Goal: Task Accomplishment & Management: Use online tool/utility

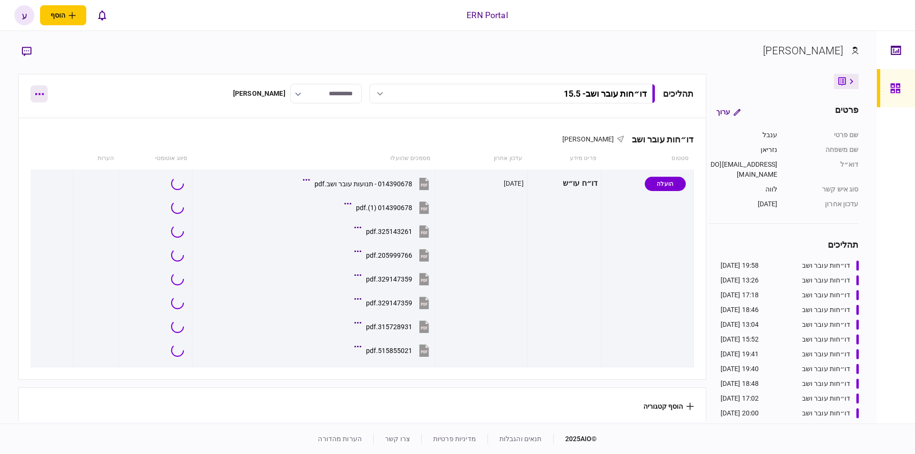
click at [43, 91] on button "button" at bounding box center [38, 93] width 17 height 17
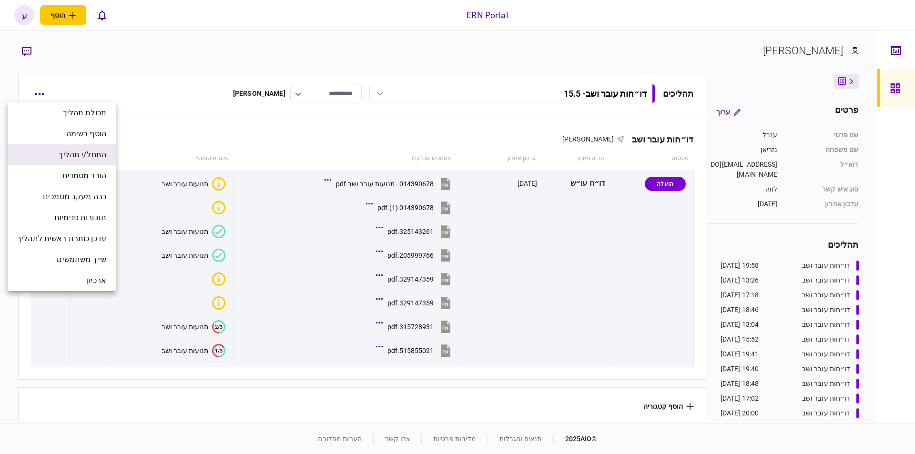
click at [69, 161] on li "התחל/י תהליך" at bounding box center [62, 154] width 108 height 21
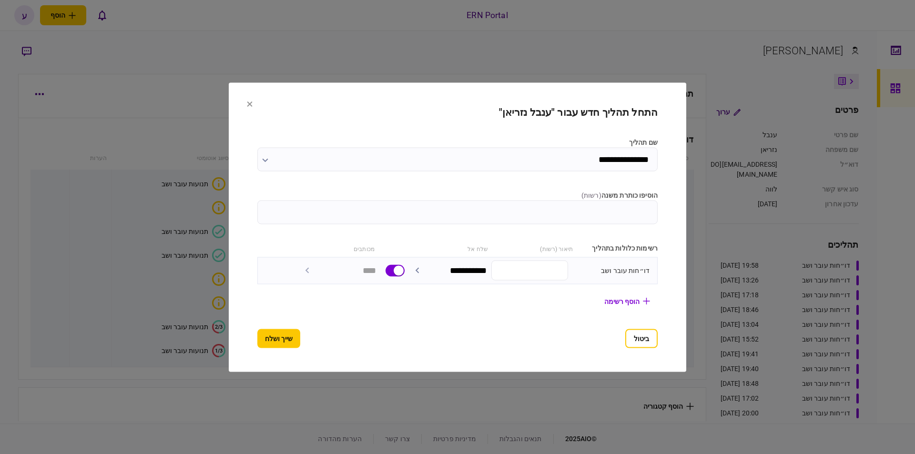
click at [554, 212] on input "הוסיפו כותרת משנה ( רשות )" at bounding box center [457, 212] width 400 height 24
type input "****"
click at [242, 335] on section "**********" at bounding box center [457, 226] width 457 height 289
click at [257, 342] on button "שייך ושלח" at bounding box center [278, 338] width 43 height 19
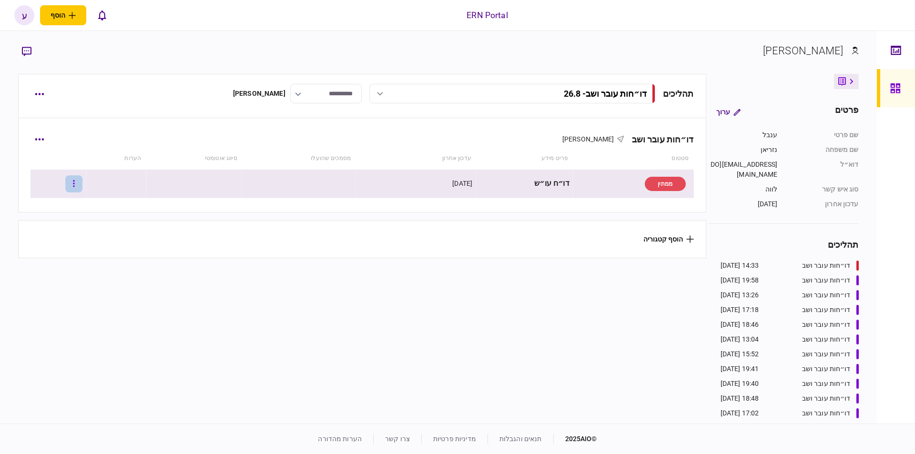
click at [82, 178] on button "button" at bounding box center [73, 183] width 17 height 17
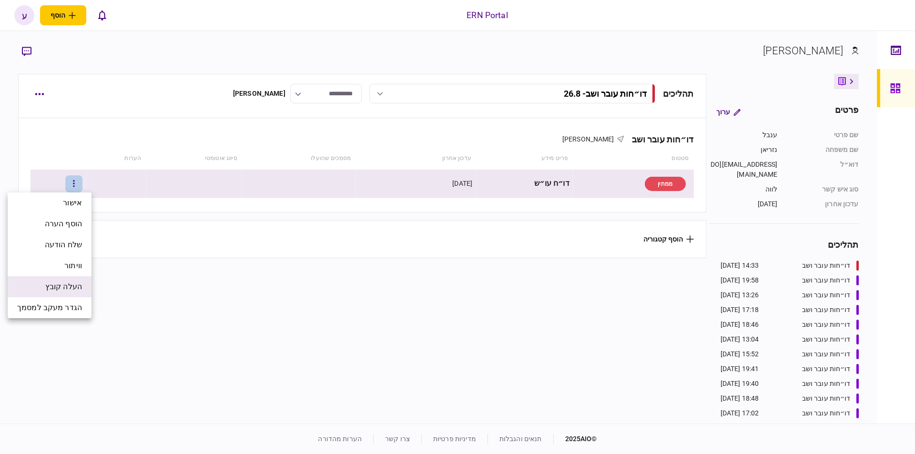
click at [69, 283] on span "העלה קובץ" at bounding box center [63, 286] width 37 height 11
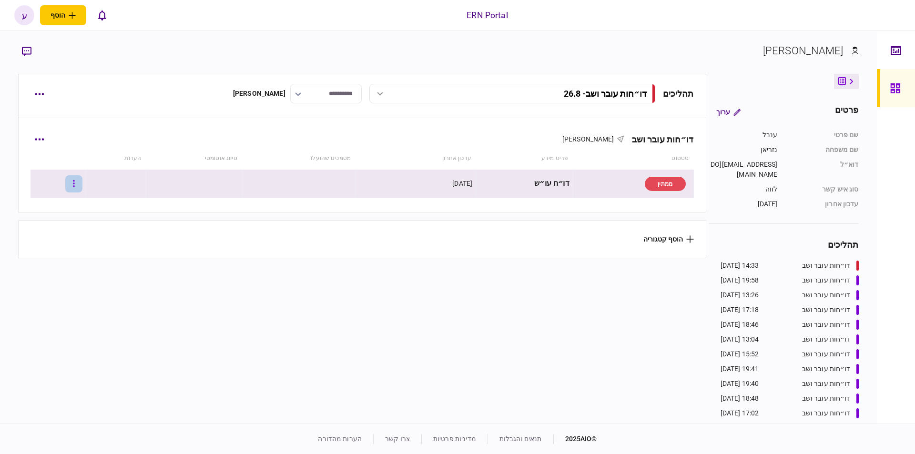
click at [78, 185] on button "button" at bounding box center [73, 183] width 17 height 17
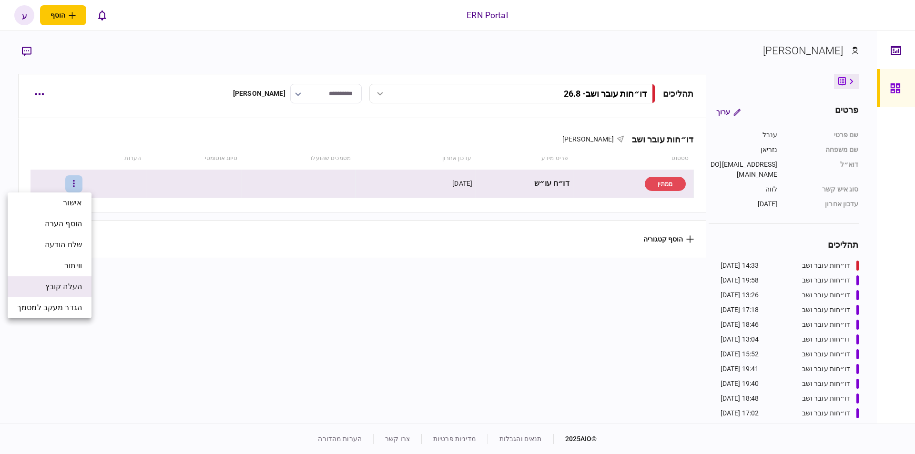
click at [71, 284] on span "העלה קובץ" at bounding box center [63, 286] width 37 height 11
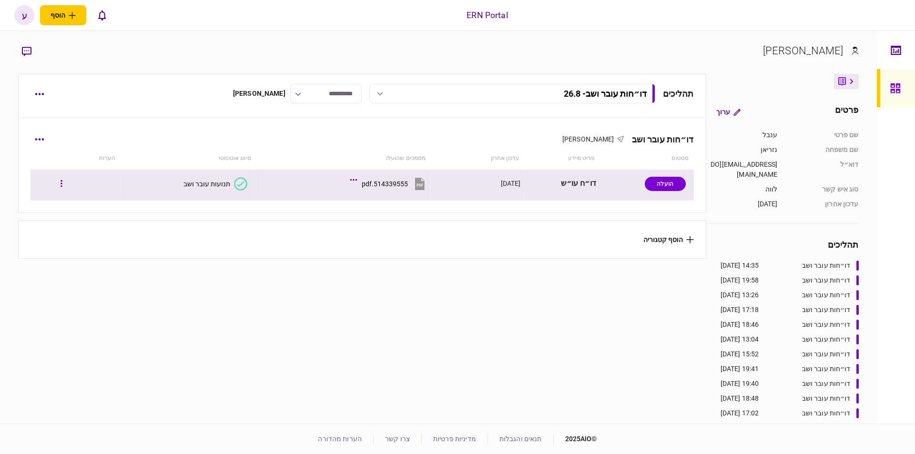
click at [212, 177] on button "תנועות עובר ושב" at bounding box center [215, 183] width 64 height 13
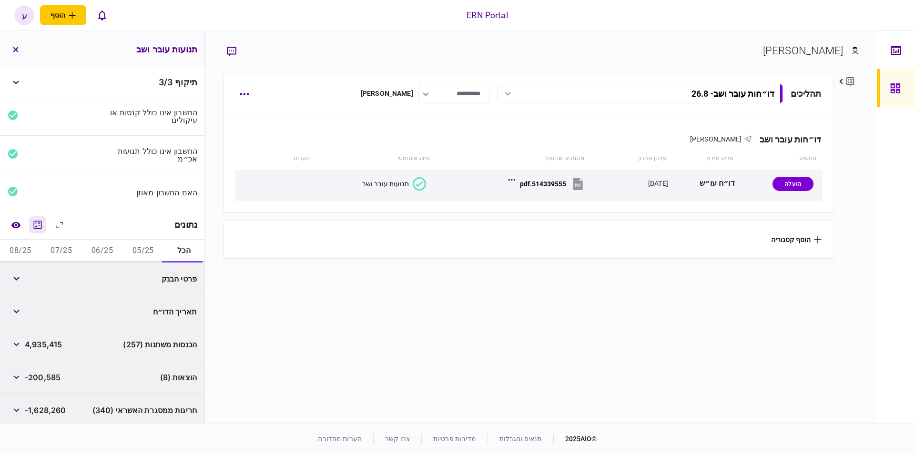
click at [38, 226] on icon "מחשבון" at bounding box center [37, 224] width 11 height 11
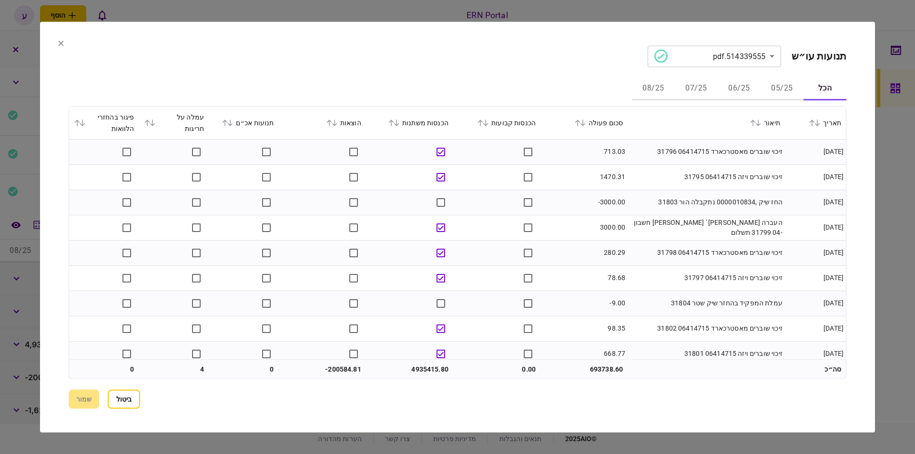
click at [764, 90] on button "05/25" at bounding box center [781, 88] width 43 height 23
click at [738, 94] on button "06/25" at bounding box center [739, 88] width 43 height 23
click at [587, 122] on button at bounding box center [580, 123] width 13 height 6
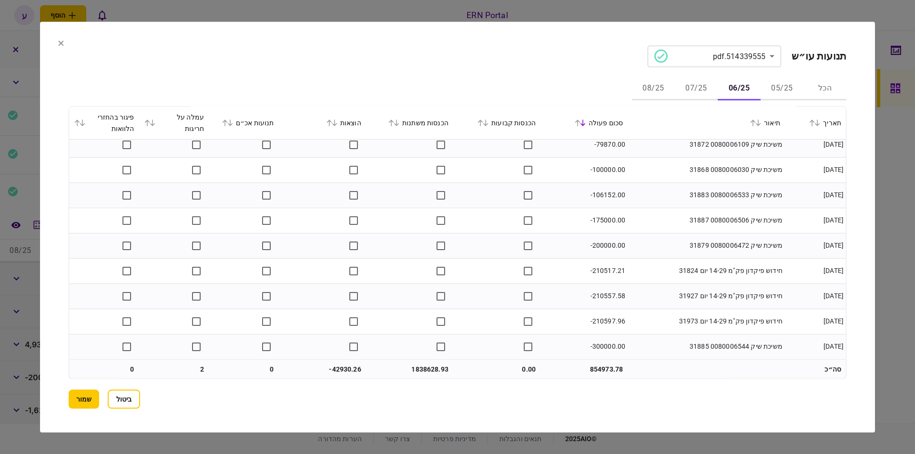
scroll to position [4049, 0]
click at [689, 83] on button "07/25" at bounding box center [696, 88] width 43 height 23
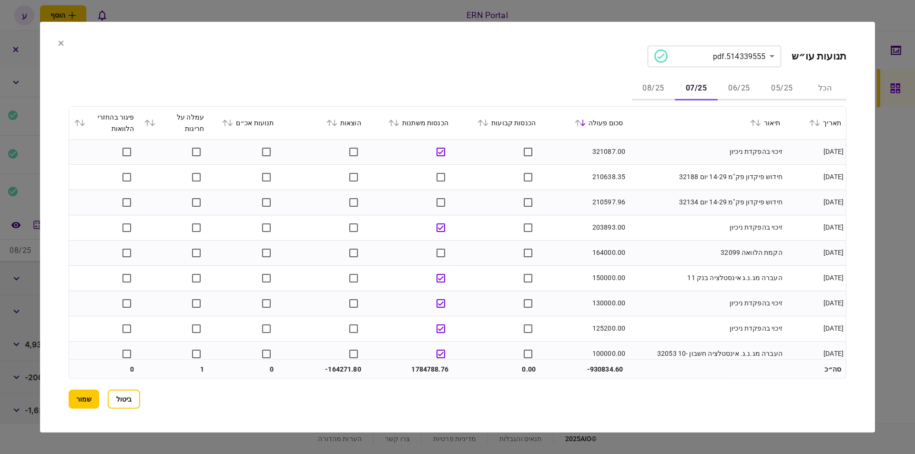
click at [584, 274] on td "150000.00" at bounding box center [583, 277] width 87 height 25
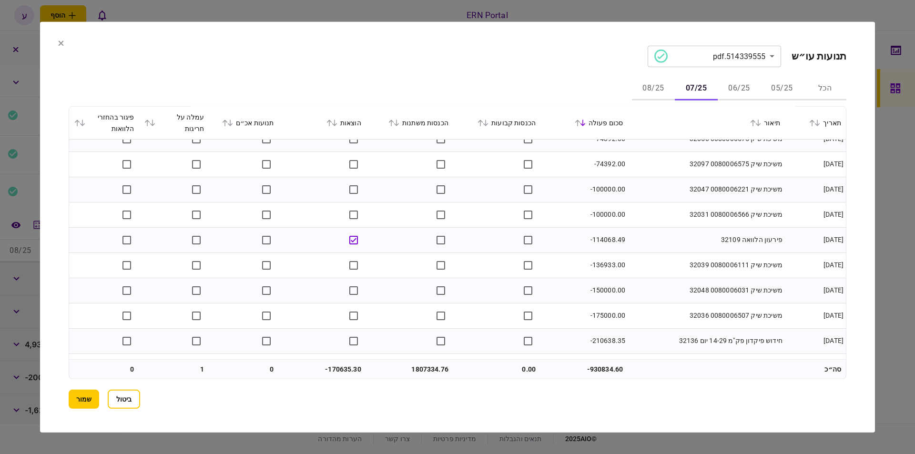
scroll to position [5615, 0]
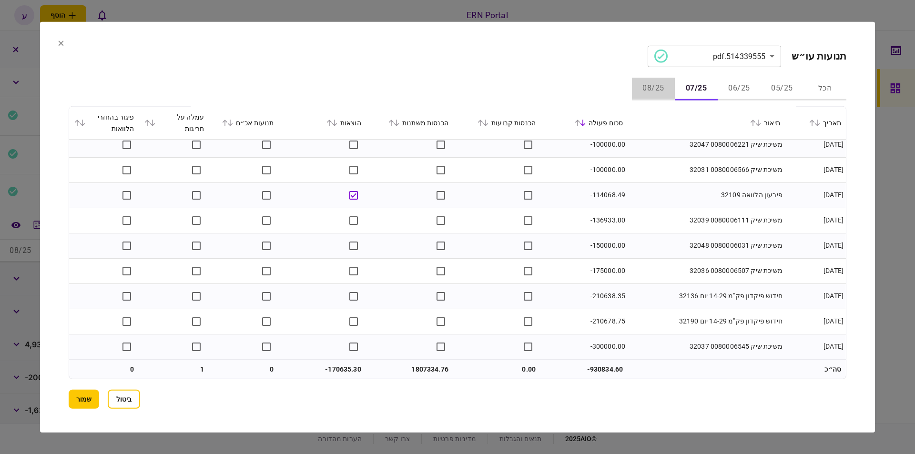
click at [656, 96] on button "08/25" at bounding box center [653, 88] width 43 height 23
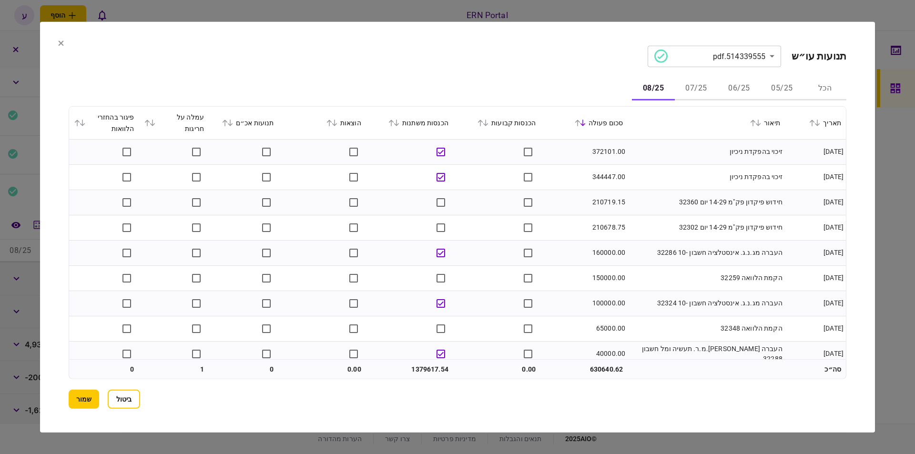
click at [698, 306] on td "העברה מג.נ.ג. אינסטלציה חשבון -10 32324" at bounding box center [705, 303] width 157 height 25
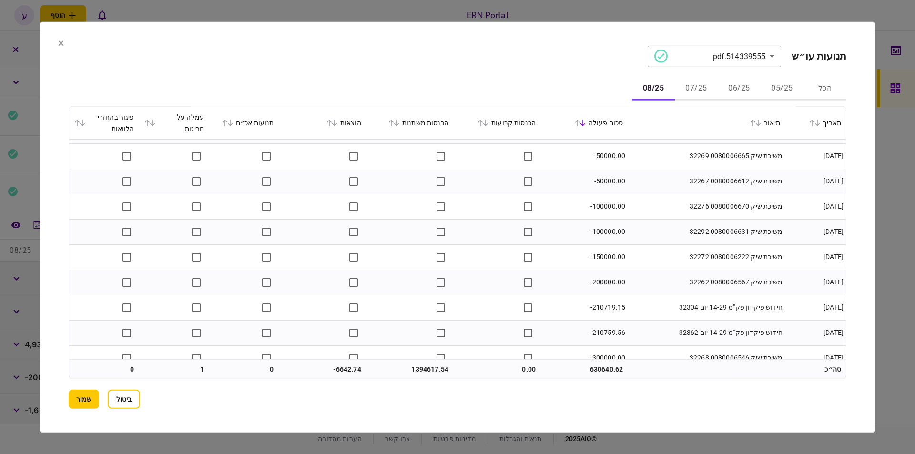
scroll to position [3367, 0]
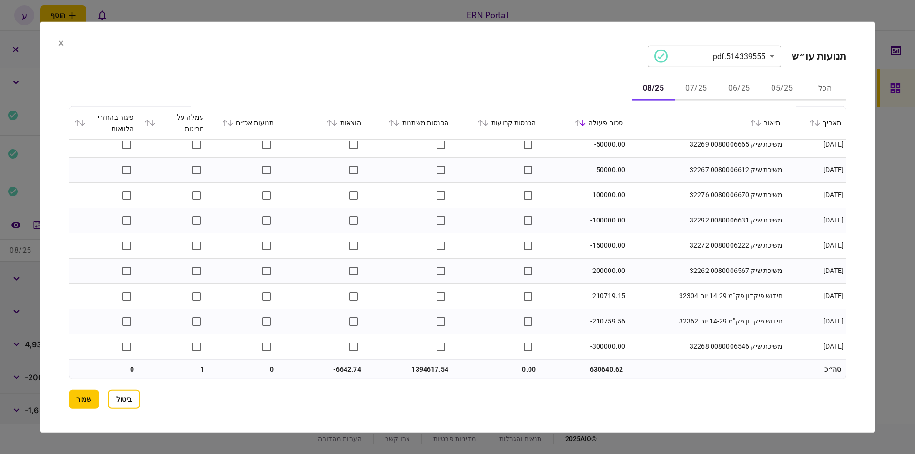
click at [749, 94] on button "06/25" at bounding box center [739, 88] width 43 height 23
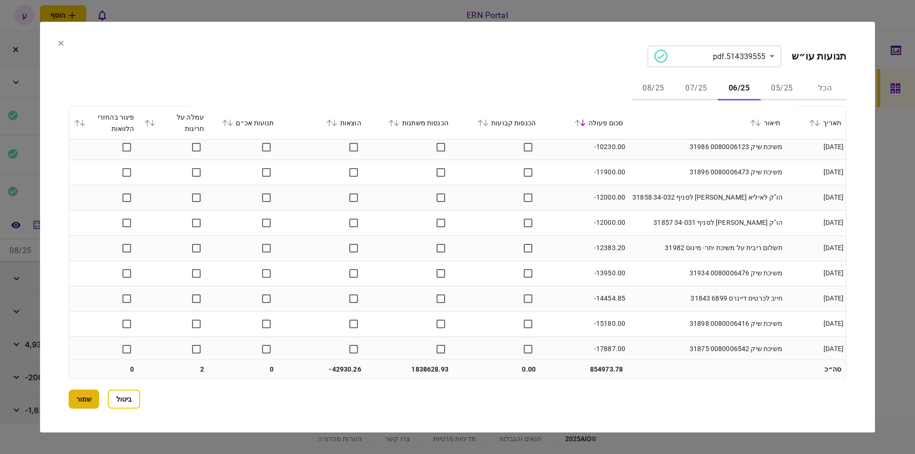
scroll to position [3596, 0]
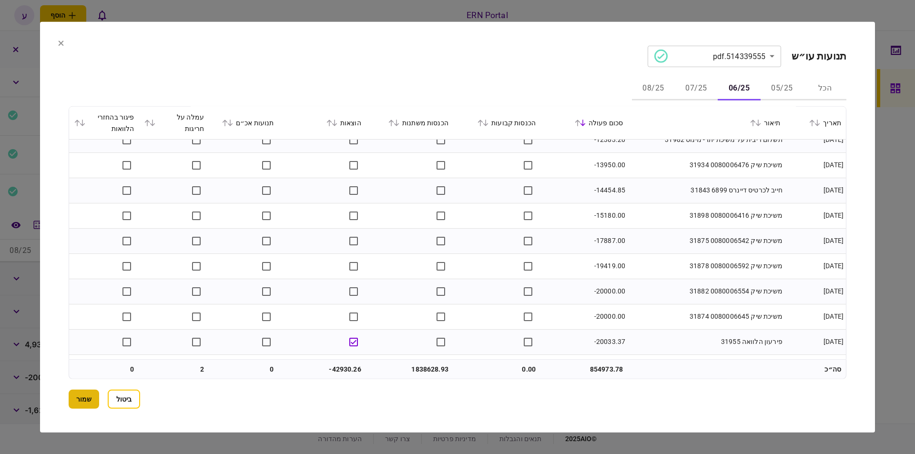
click at [89, 402] on button "שמור" at bounding box center [84, 399] width 30 height 19
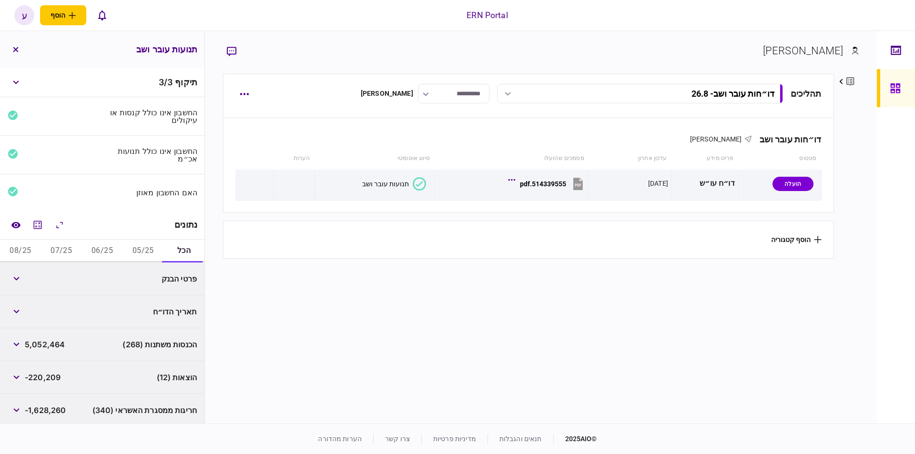
click at [110, 247] on button "06/25" at bounding box center [102, 251] width 41 height 23
click at [51, 283] on div "1,838,628" at bounding box center [35, 278] width 54 height 17
click at [58, 273] on span "1,838,628" at bounding box center [43, 278] width 37 height 11
copy span "1,838,628"
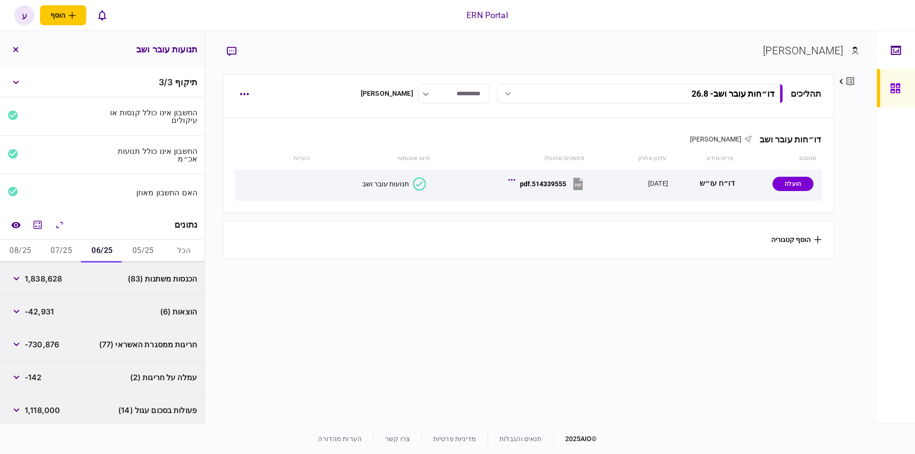
click at [40, 311] on span "-42,931" at bounding box center [39, 311] width 29 height 11
copy span "42,931"
click at [19, 310] on icon "button" at bounding box center [16, 312] width 6 height 4
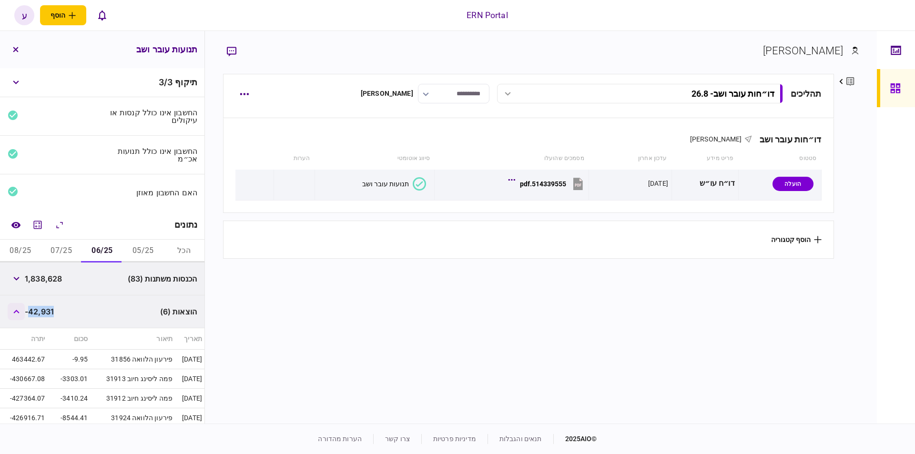
click at [19, 310] on icon "button" at bounding box center [16, 312] width 6 height 4
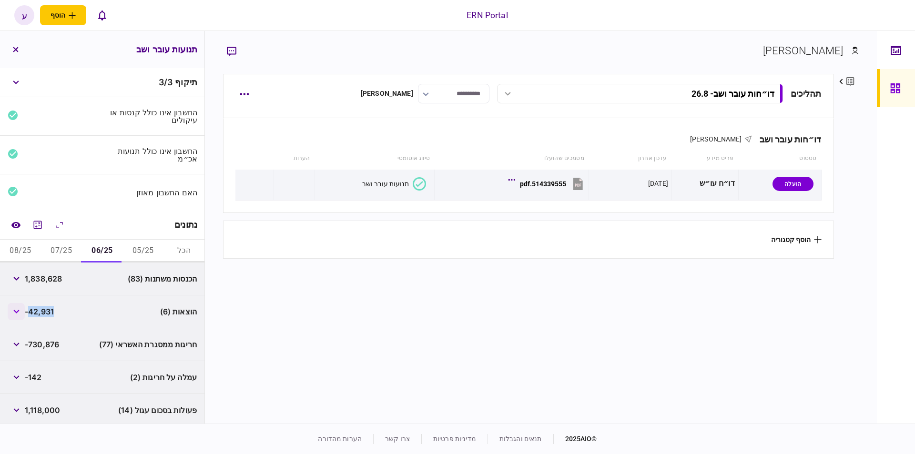
click at [19, 310] on icon "button" at bounding box center [16, 312] width 6 height 4
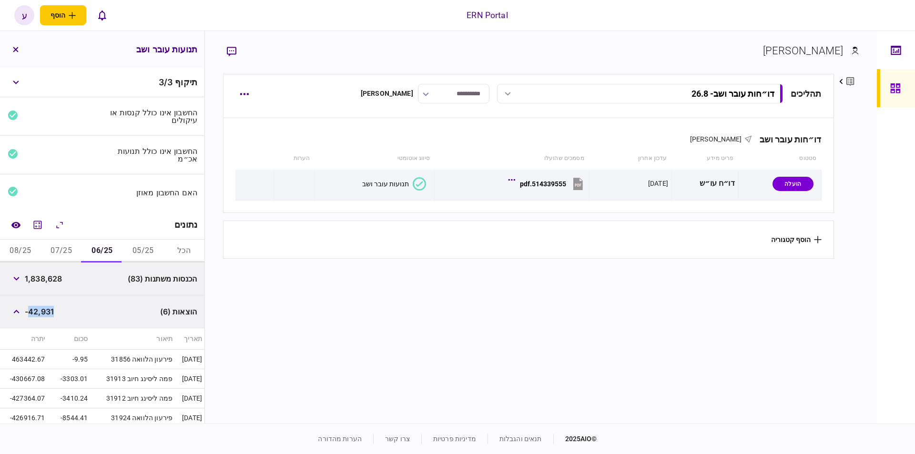
scroll to position [108, 0]
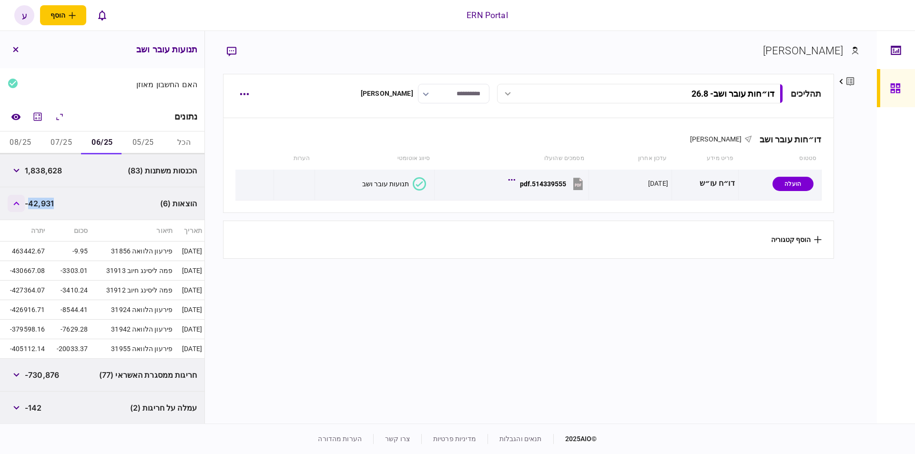
click at [20, 203] on icon "button" at bounding box center [16, 204] width 6 height 4
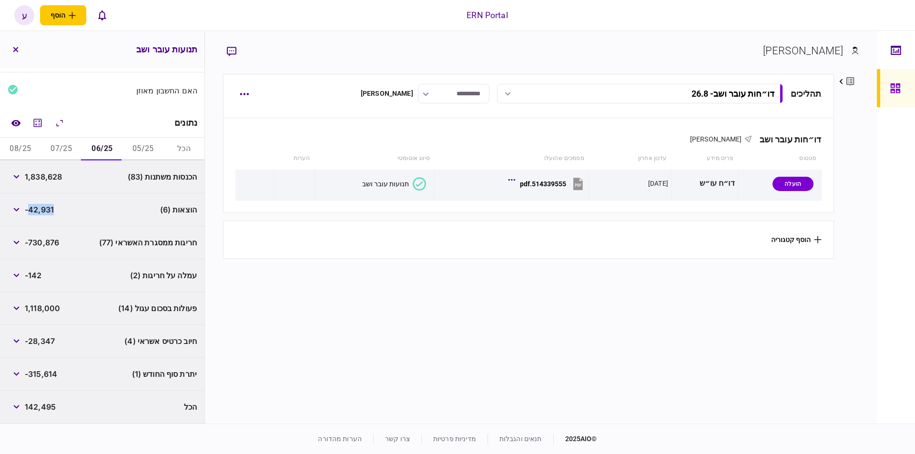
scroll to position [100, 0]
click at [57, 145] on button "07/25" at bounding box center [61, 151] width 41 height 23
click at [38, 181] on span "1,807,334" at bounding box center [43, 178] width 37 height 11
copy span "1,807,334"
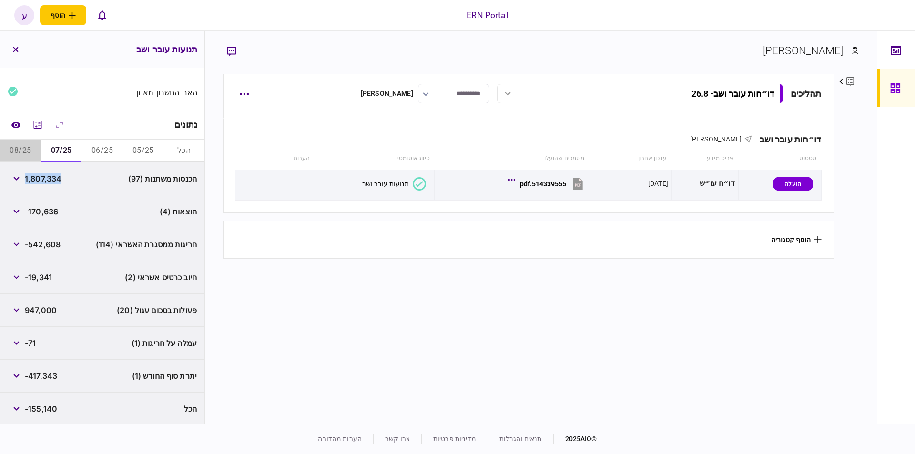
click at [17, 146] on button "08/25" at bounding box center [20, 151] width 41 height 23
click at [43, 182] on span "1,394,617" at bounding box center [42, 178] width 35 height 11
click at [43, 177] on span "1,394,617" at bounding box center [42, 178] width 35 height 11
click at [42, 176] on span "1,394,617" at bounding box center [42, 178] width 35 height 11
copy span "1,394,617"
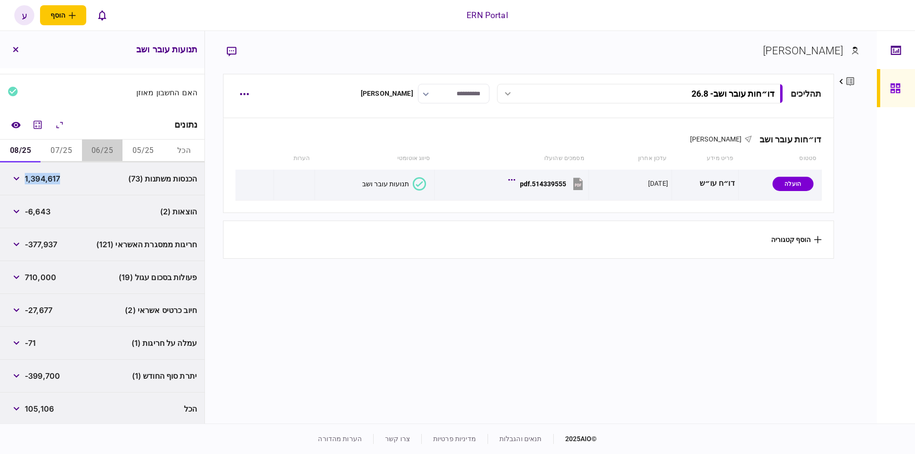
click at [101, 147] on button "06/25" at bounding box center [102, 151] width 41 height 23
click at [9, 205] on div "הוצאות (6) -42,931" at bounding box center [102, 211] width 204 height 33
click at [16, 210] on icon "button" at bounding box center [16, 212] width 6 height 4
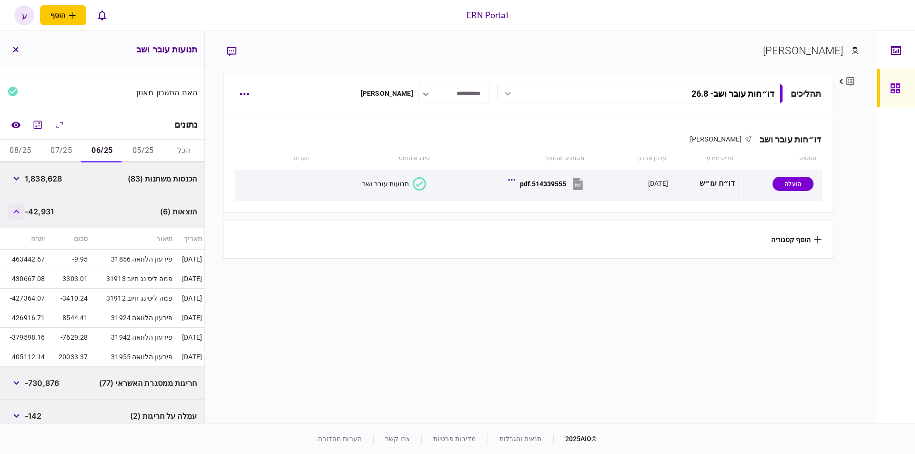
click at [20, 210] on icon "button" at bounding box center [16, 212] width 6 height 4
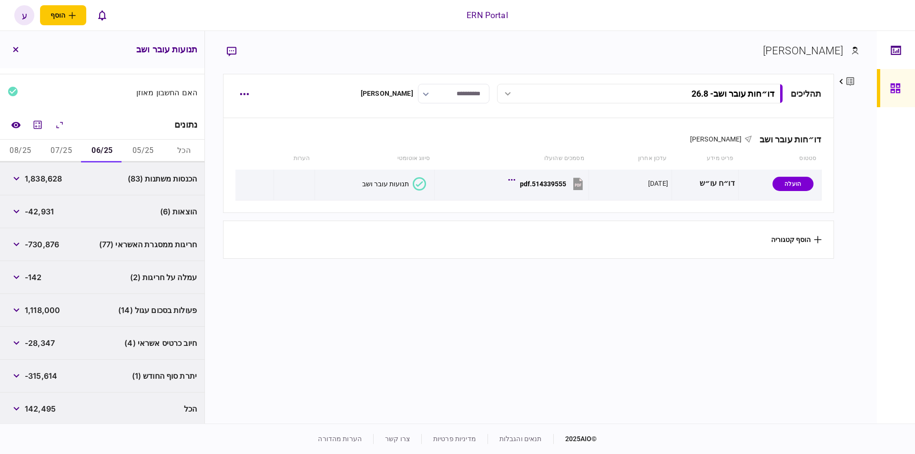
click at [43, 376] on span "-315,614" at bounding box center [41, 375] width 32 height 11
copy div "-315,614"
click at [70, 153] on button "07/25" at bounding box center [61, 151] width 41 height 23
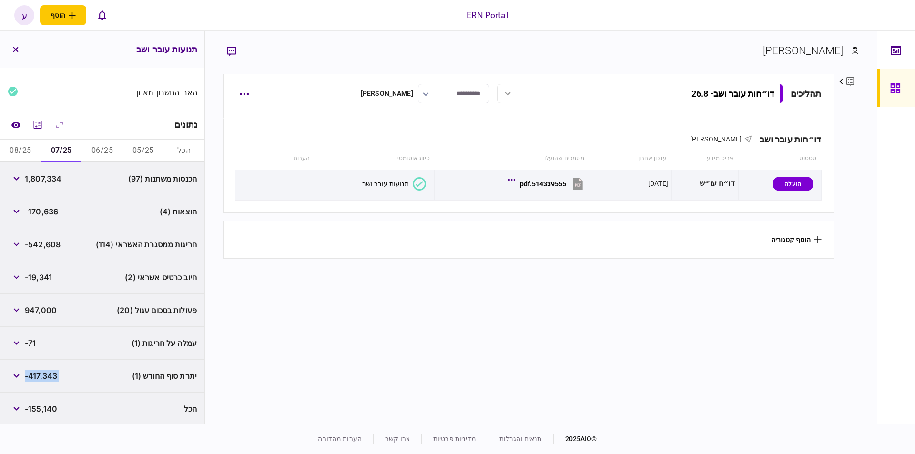
click at [47, 201] on div "הוצאות (4) -170,636" at bounding box center [102, 211] width 204 height 33
click at [16, 210] on icon "button" at bounding box center [16, 212] width 6 height 4
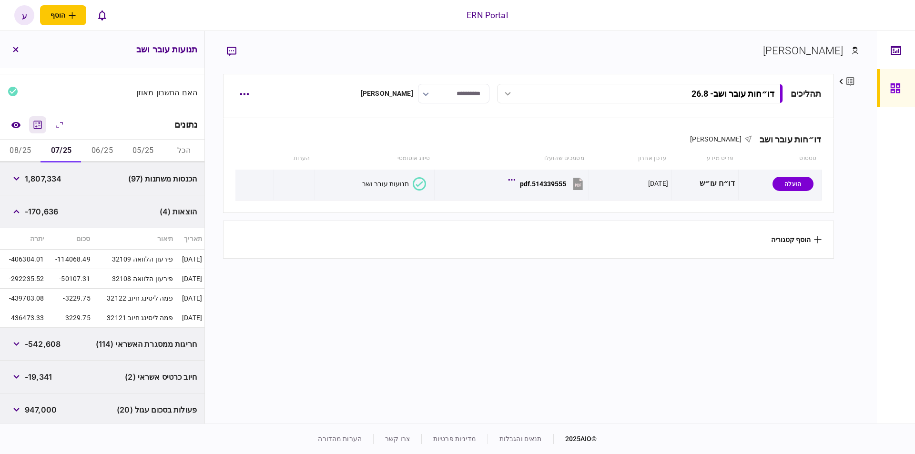
click at [33, 126] on button "מחשבון" at bounding box center [37, 124] width 17 height 17
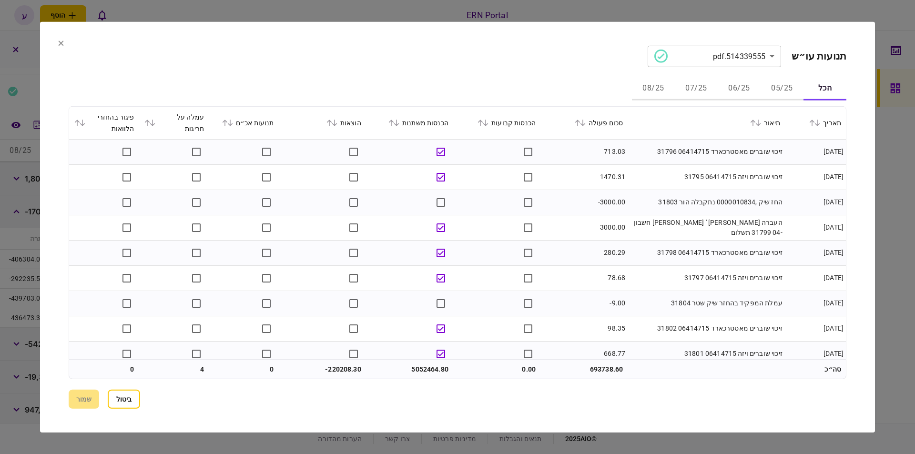
click at [707, 82] on button "07/25" at bounding box center [696, 88] width 43 height 23
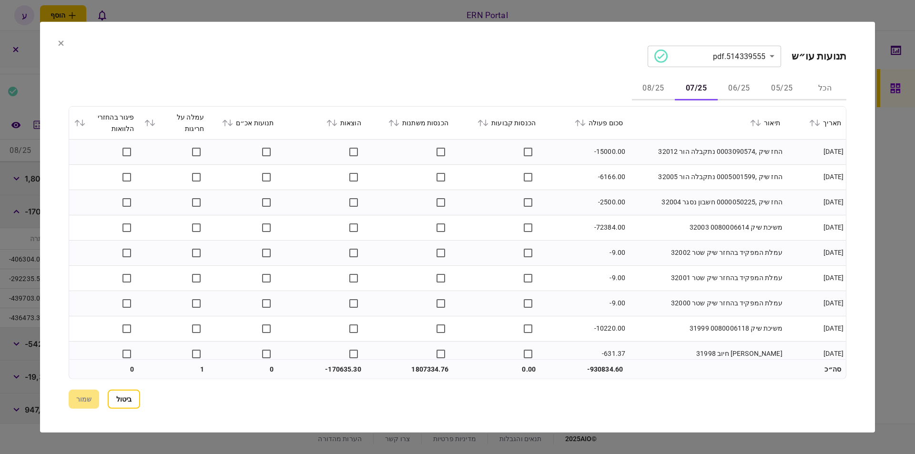
click at [337, 124] on icon at bounding box center [335, 122] width 6 height 7
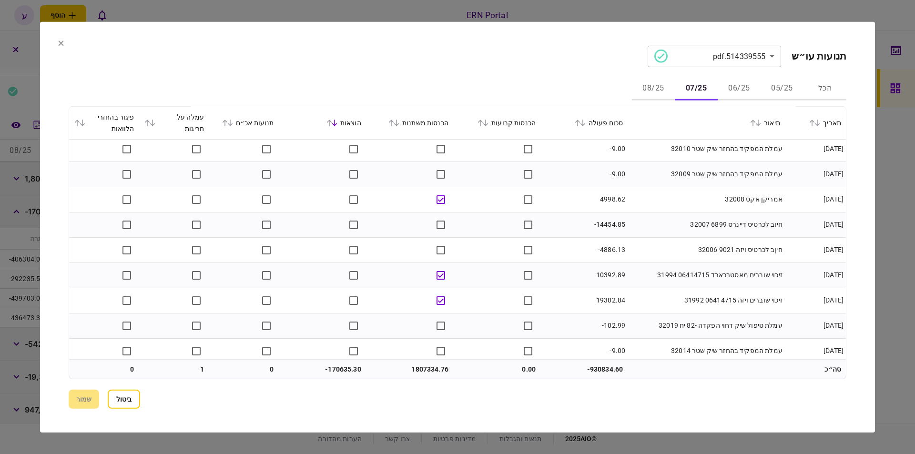
scroll to position [486, 0]
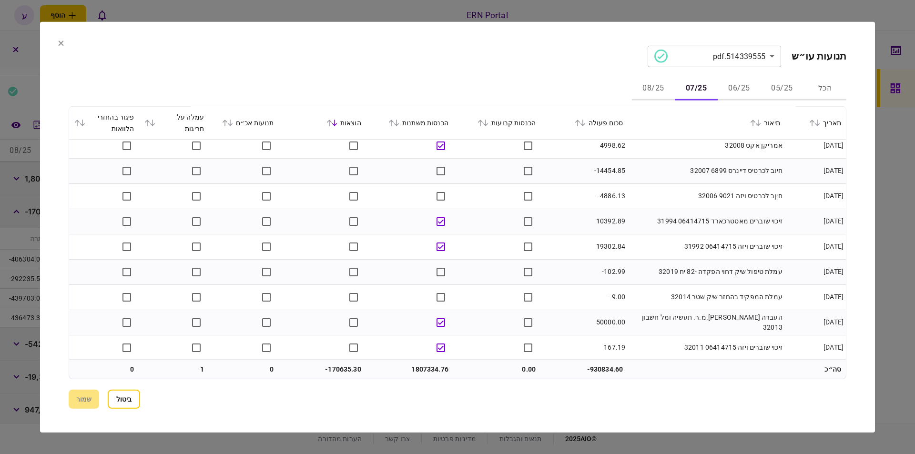
click at [580, 124] on icon at bounding box center [578, 122] width 6 height 7
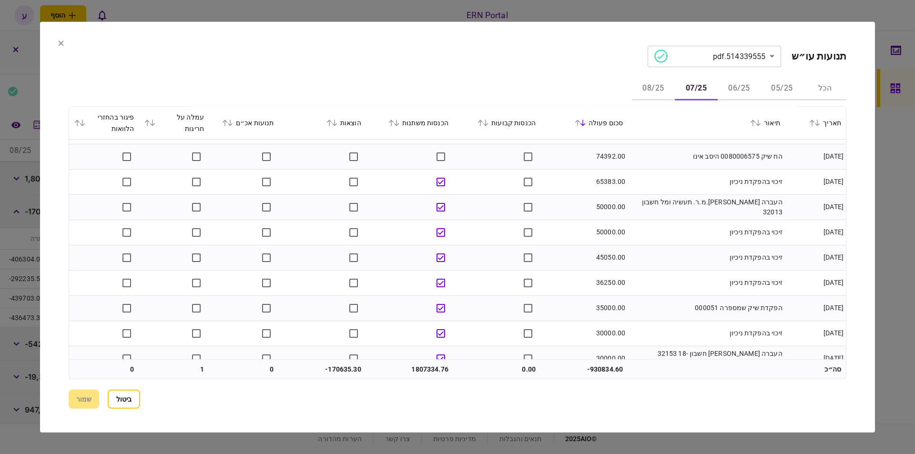
scroll to position [0, 0]
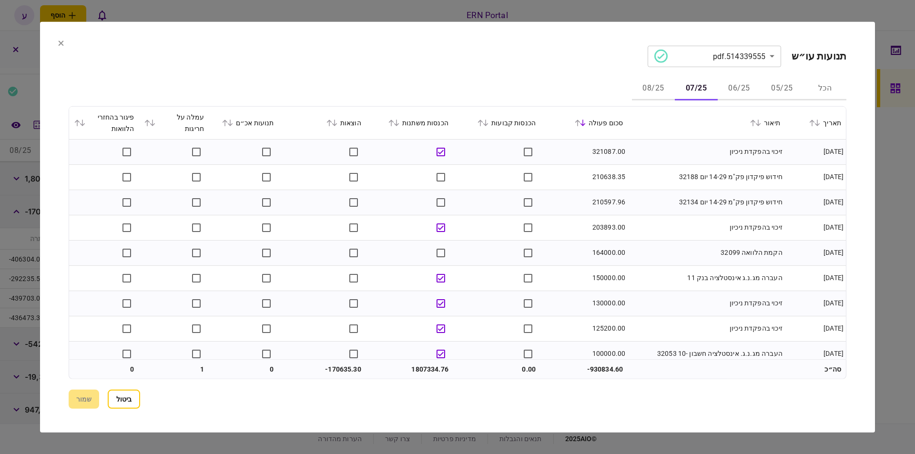
click at [580, 122] on icon at bounding box center [578, 122] width 6 height 7
click at [586, 124] on icon at bounding box center [583, 122] width 6 height 7
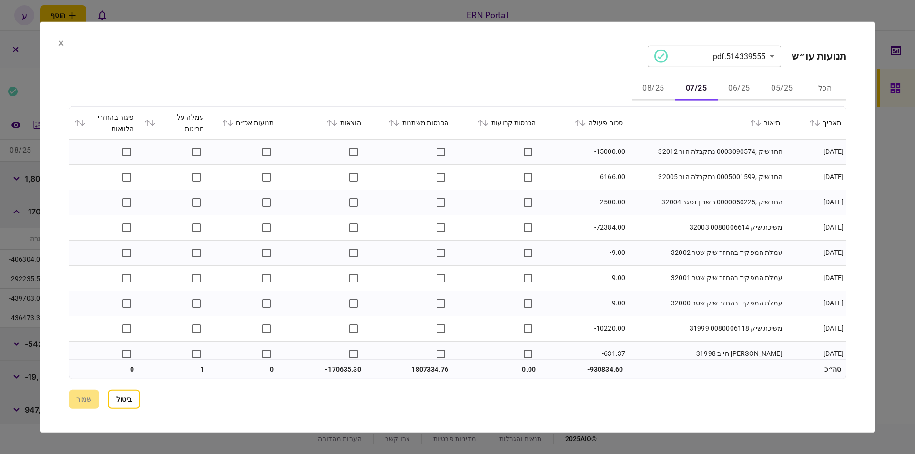
click at [586, 124] on icon at bounding box center [583, 122] width 6 height 7
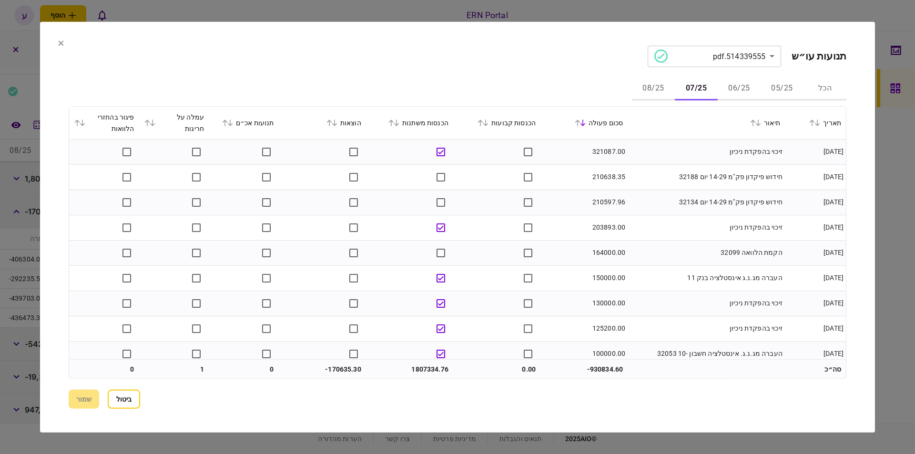
click at [580, 121] on icon at bounding box center [578, 122] width 6 height 7
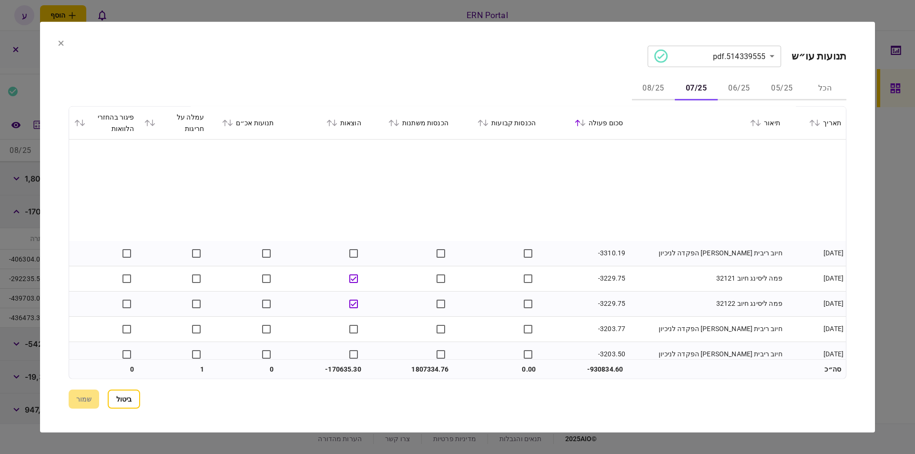
scroll to position [1572, 0]
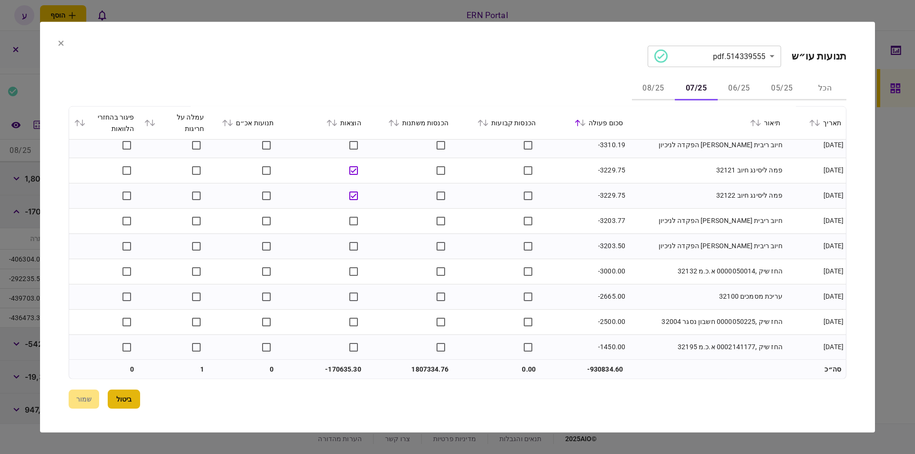
click at [113, 398] on button "ביטול" at bounding box center [124, 399] width 32 height 19
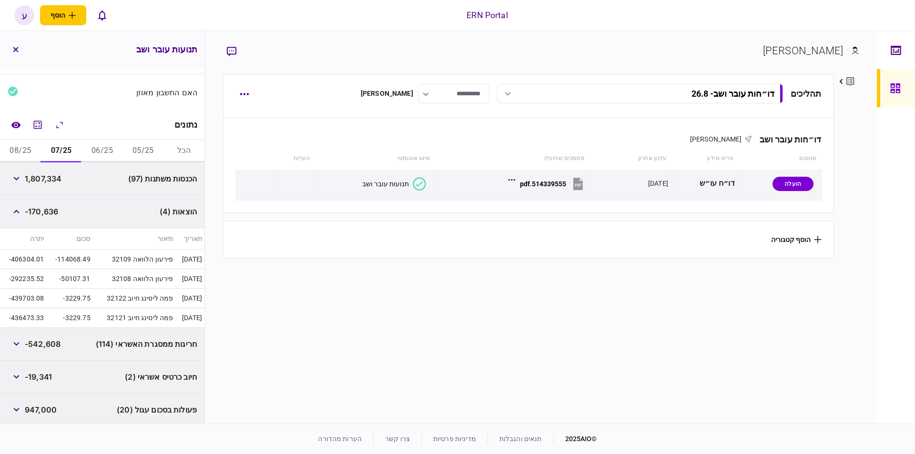
scroll to position [200, 0]
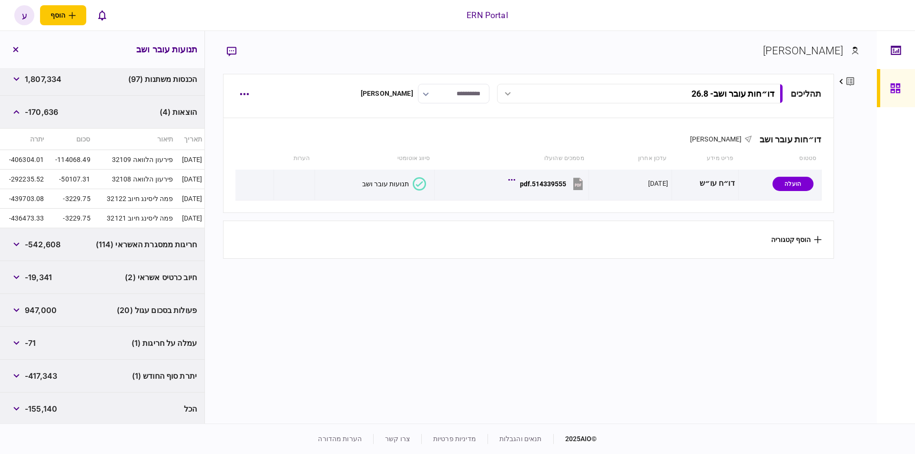
click at [40, 385] on div "יתרת סוף החודש (1) -417,343" at bounding box center [102, 376] width 204 height 33
click at [44, 377] on span "-417,343" at bounding box center [41, 375] width 32 height 11
copy div "-417,343"
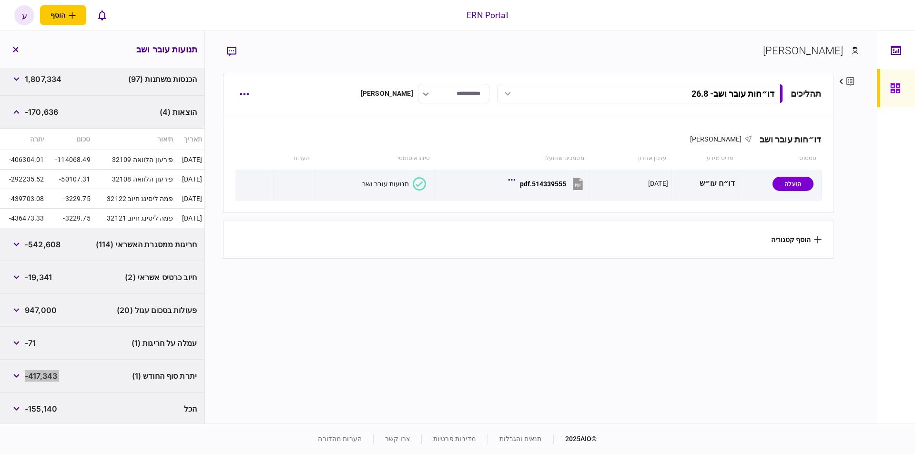
scroll to position [104, 0]
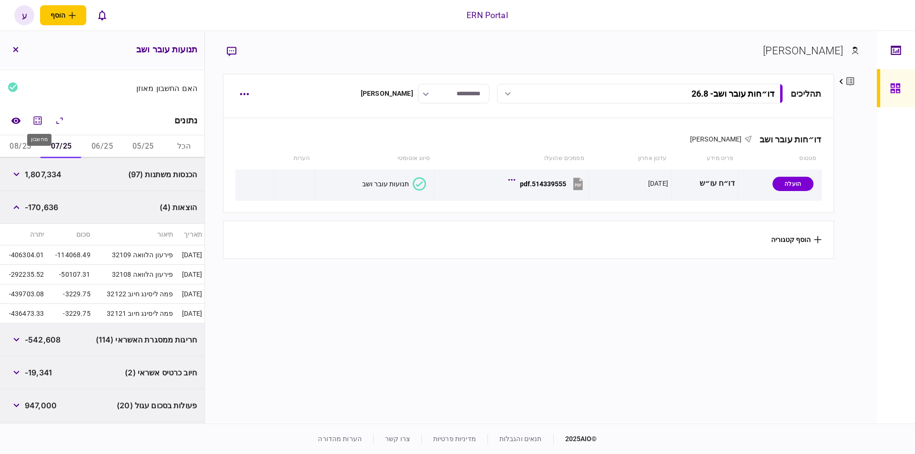
click at [26, 144] on div "מחשבון" at bounding box center [39, 137] width 26 height 20
click at [24, 144] on button "08/25" at bounding box center [20, 146] width 41 height 23
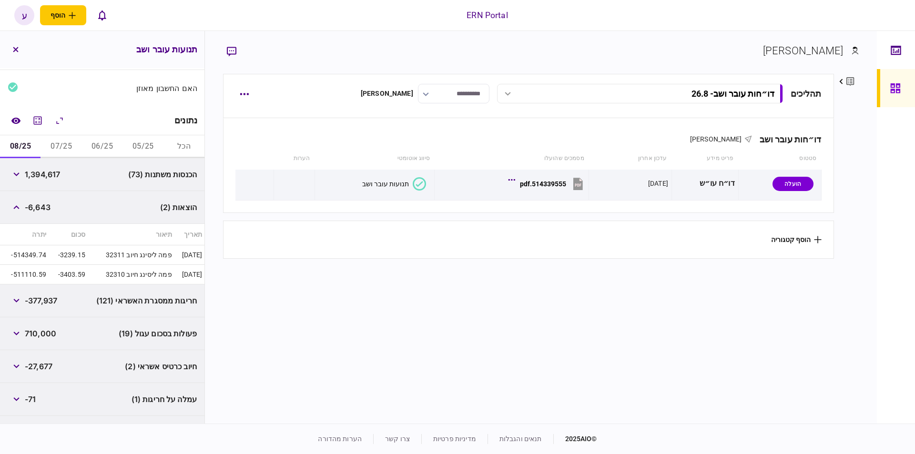
click at [29, 173] on span "1,394,617" at bounding box center [42, 174] width 35 height 11
click at [40, 205] on span "-6,643" at bounding box center [38, 207] width 26 height 11
copy span "6,643"
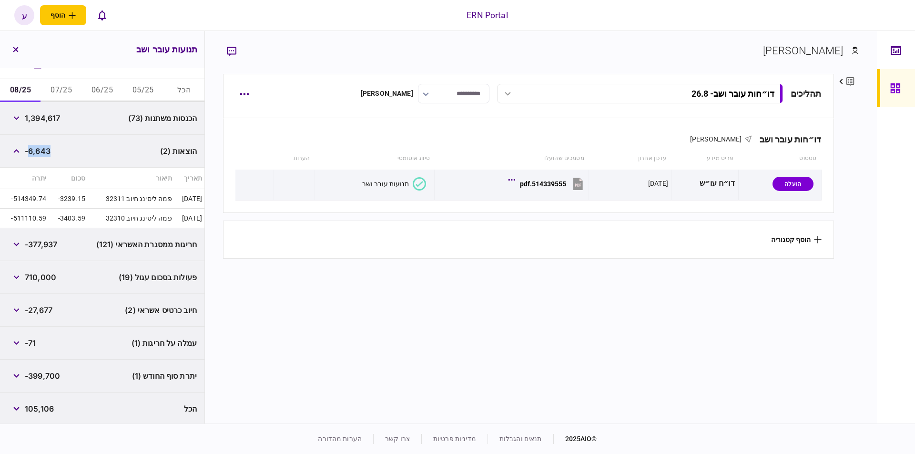
click at [48, 373] on span "-399,700" at bounding box center [42, 375] width 35 height 11
click at [12, 53] on button "button" at bounding box center [15, 49] width 17 height 17
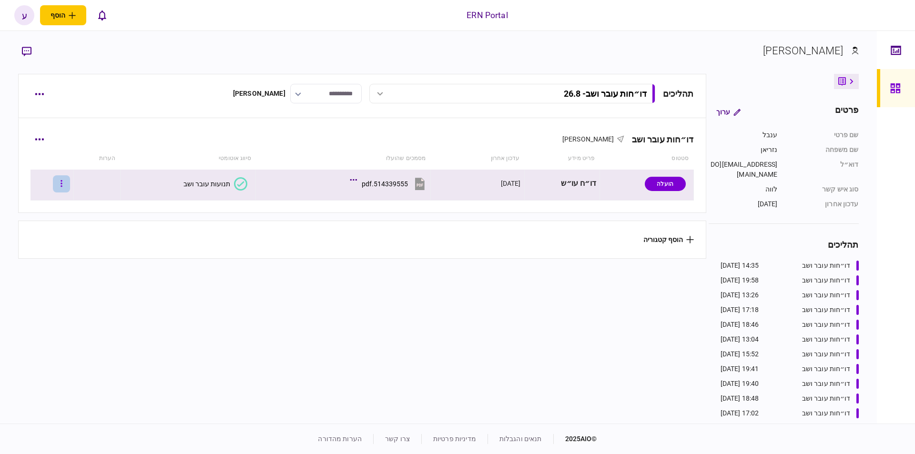
click at [70, 186] on button "button" at bounding box center [61, 183] width 17 height 17
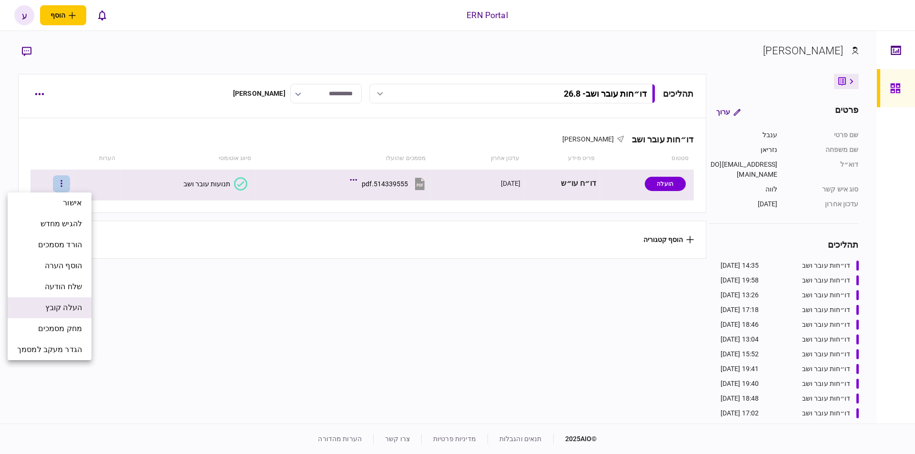
click at [69, 307] on span "העלה קובץ" at bounding box center [63, 307] width 37 height 11
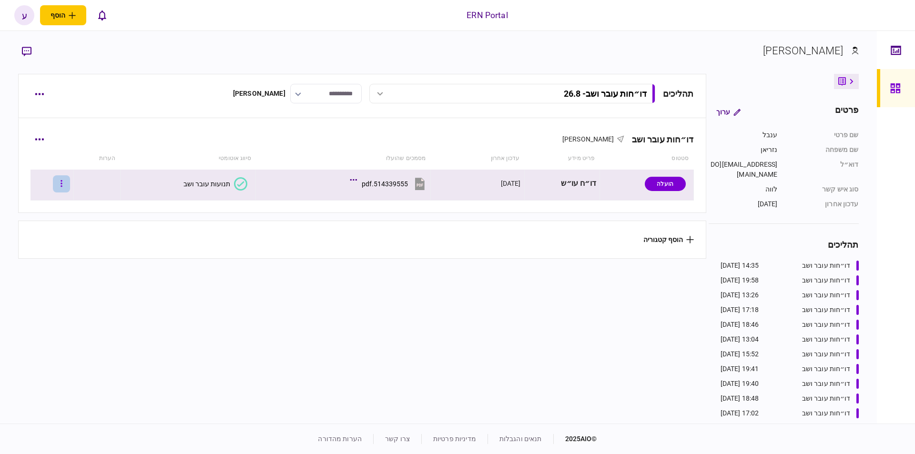
click at [64, 182] on button "button" at bounding box center [61, 183] width 17 height 17
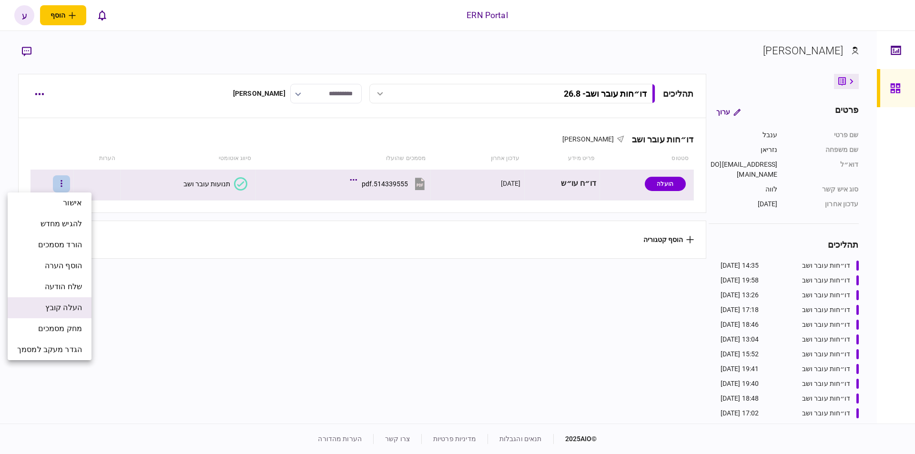
click at [62, 300] on li "העלה קובץ" at bounding box center [50, 307] width 84 height 21
